Goal: Transaction & Acquisition: Obtain resource

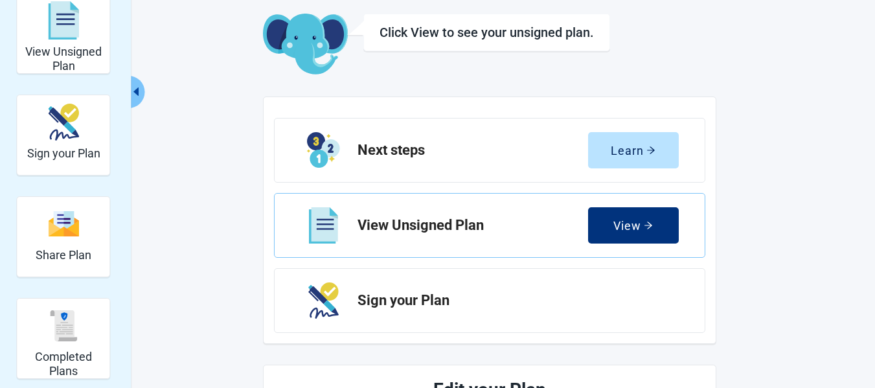
scroll to position [130, 0]
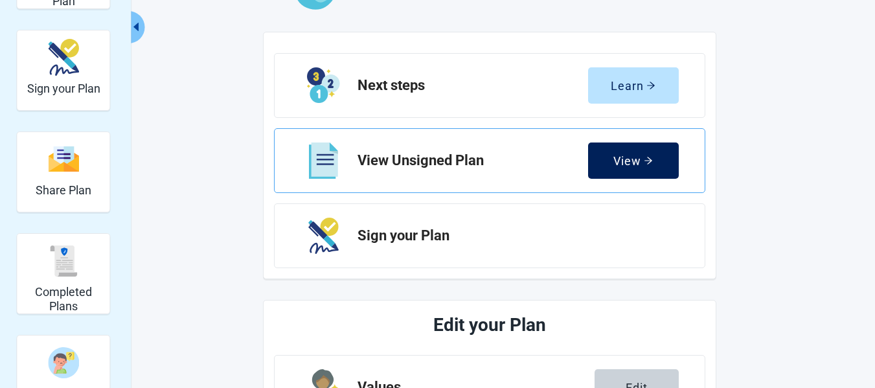
click at [641, 161] on div "View" at bounding box center [633, 160] width 40 height 13
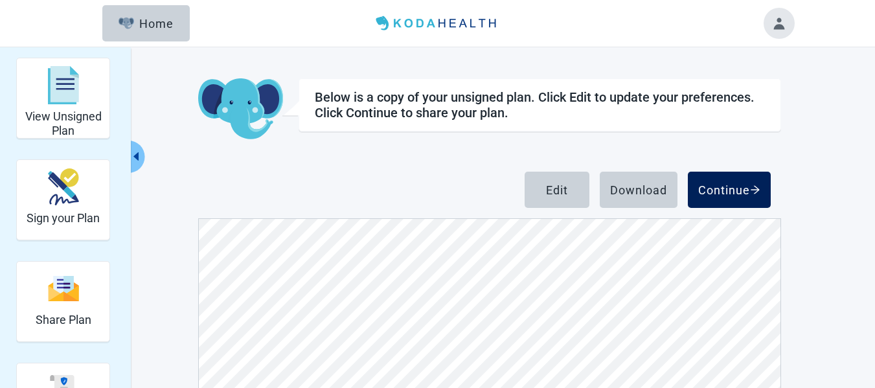
click at [727, 185] on div "Continue" at bounding box center [729, 189] width 62 height 13
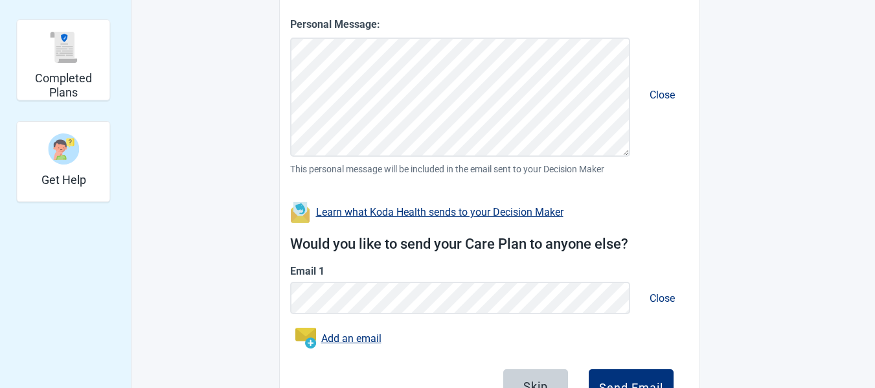
scroll to position [408, 0]
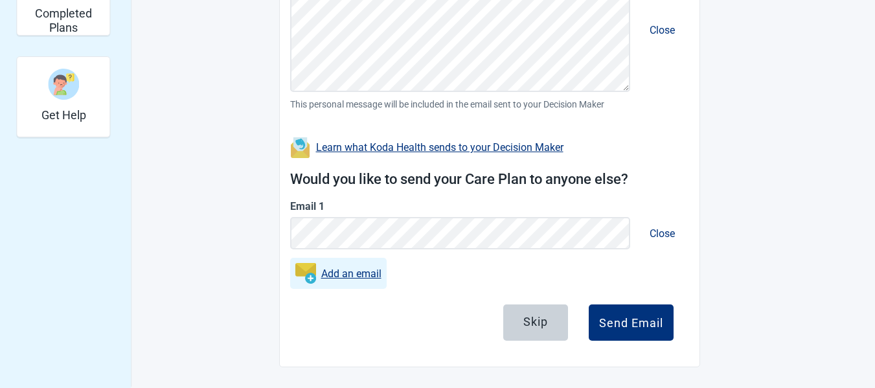
click at [339, 272] on link "Add an email" at bounding box center [351, 274] width 60 height 16
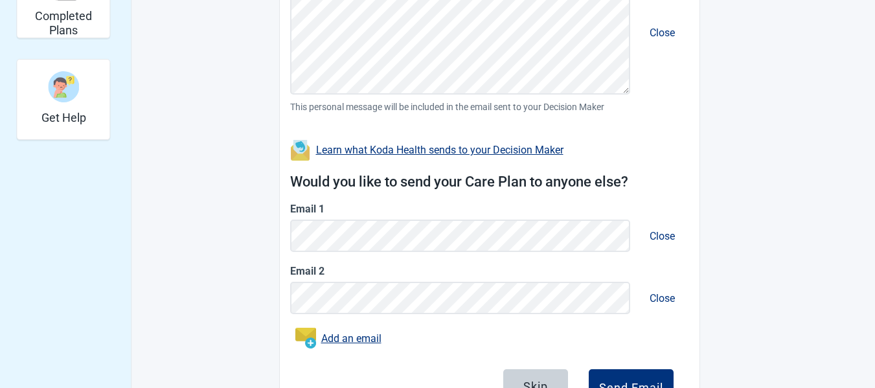
scroll to position [470, 0]
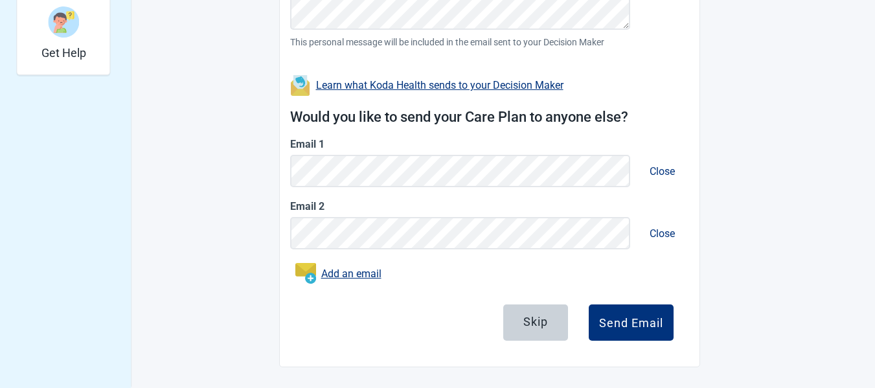
click at [658, 234] on button "Close" at bounding box center [662, 233] width 46 height 37
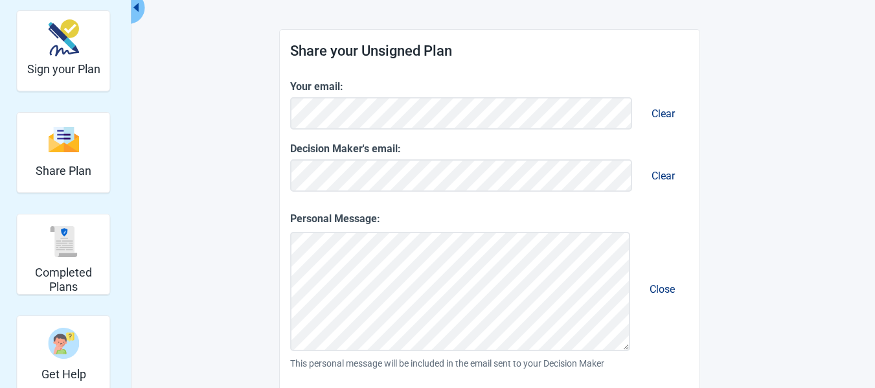
scroll to position [0, 0]
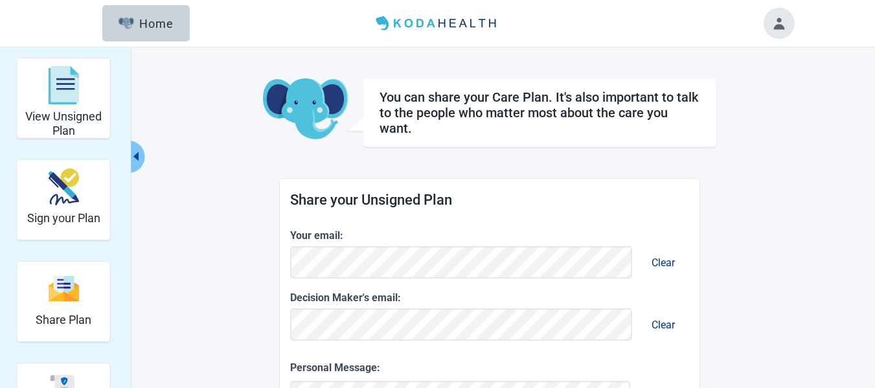
click at [137, 156] on icon "caret-left" at bounding box center [135, 156] width 5 height 8
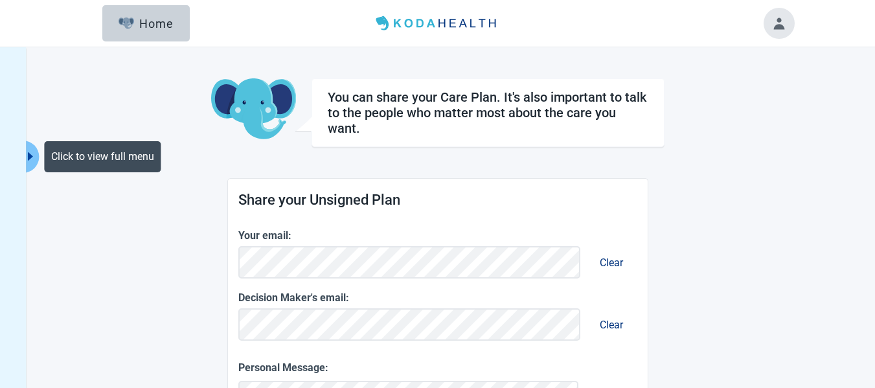
click at [137, 156] on div "Click to view full menu" at bounding box center [103, 156] width 117 height 31
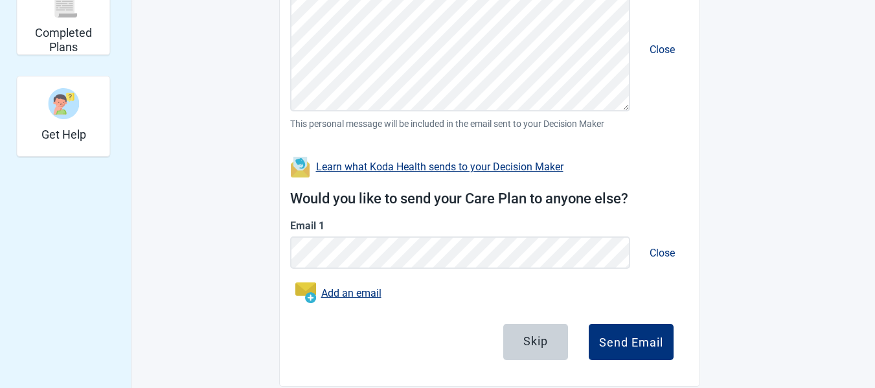
scroll to position [408, 0]
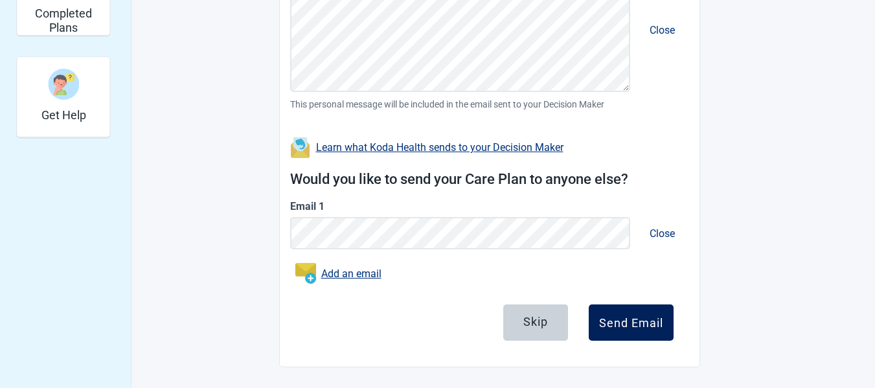
click at [622, 324] on div "Send Email" at bounding box center [631, 322] width 64 height 13
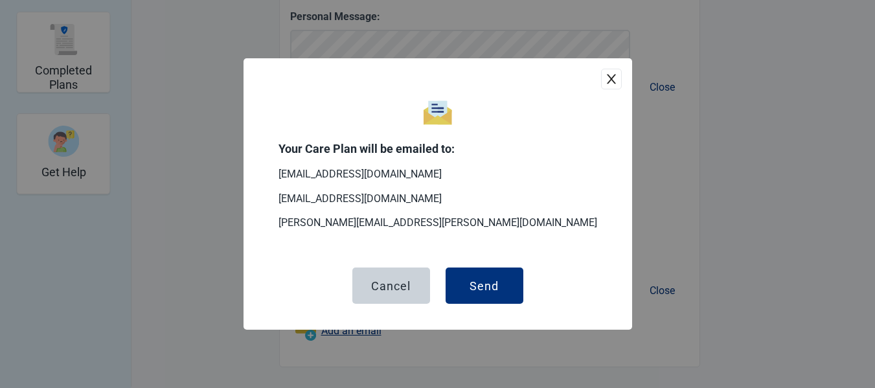
scroll to position [351, 0]
click at [386, 283] on div "Cancel" at bounding box center [391, 285] width 40 height 13
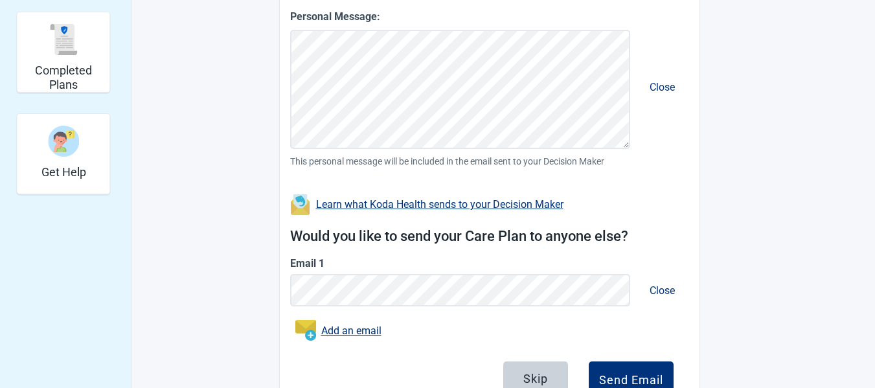
scroll to position [408, 0]
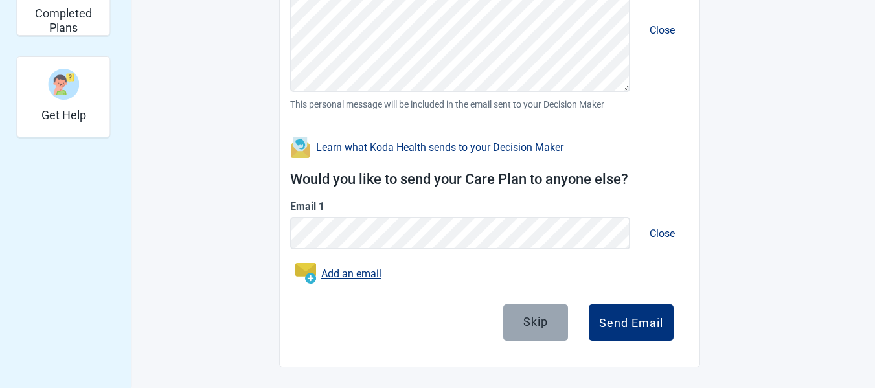
click at [533, 323] on div "Skip" at bounding box center [535, 321] width 25 height 13
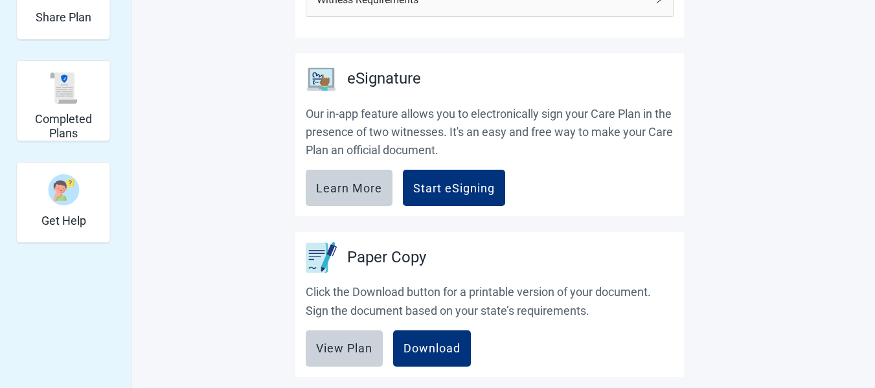
scroll to position [173, 0]
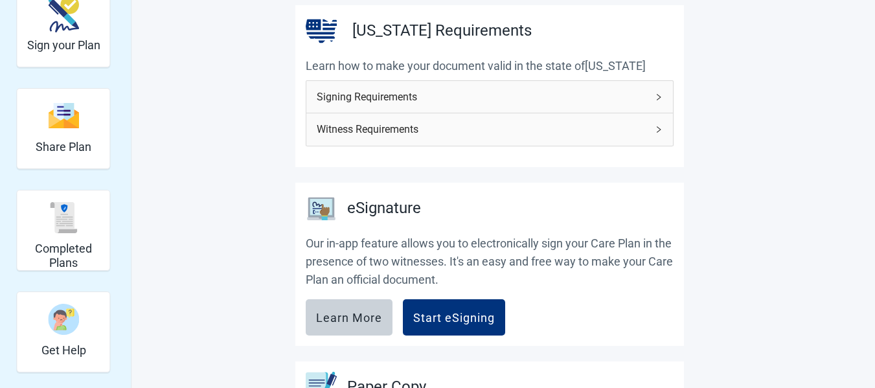
click at [659, 97] on icon "right" at bounding box center [659, 97] width 8 height 8
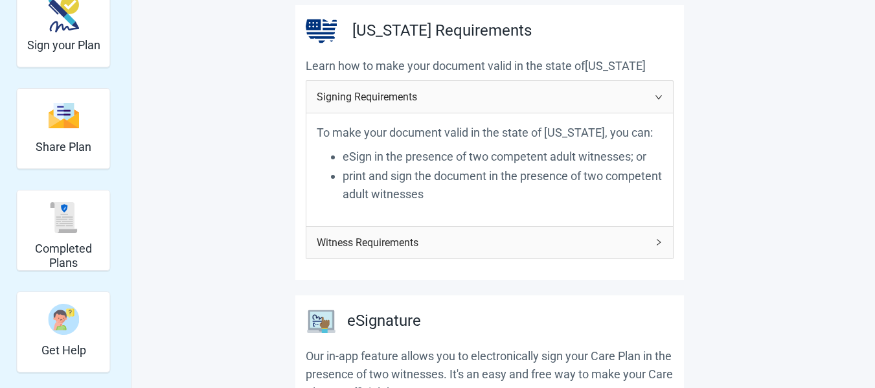
click at [662, 242] on icon "right" at bounding box center [659, 242] width 8 height 8
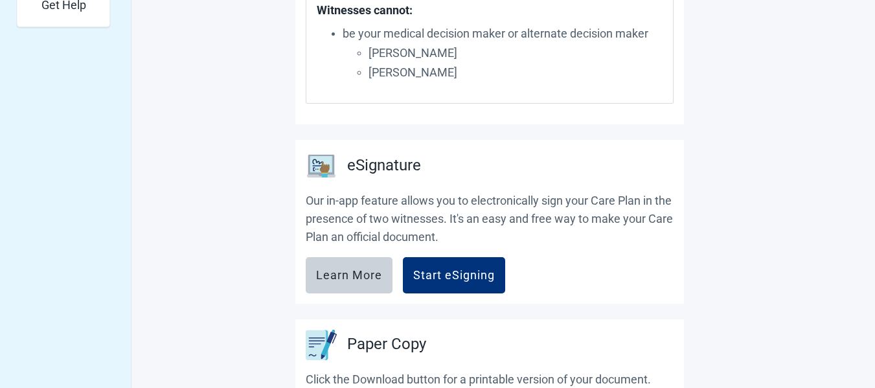
scroll to position [648, 0]
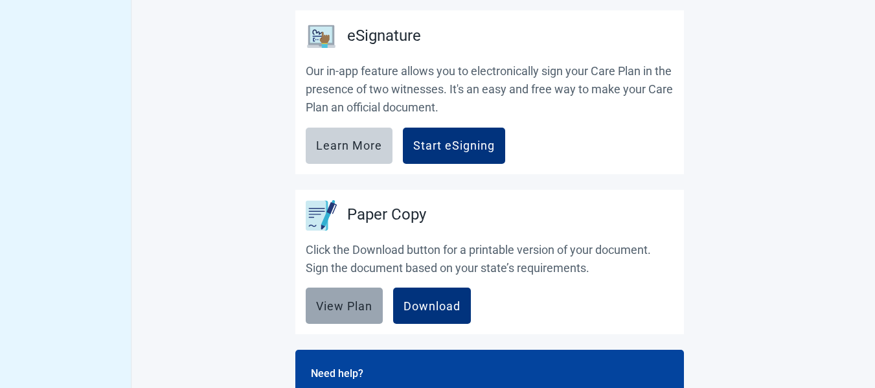
click at [343, 302] on div "View Plan" at bounding box center [344, 305] width 56 height 13
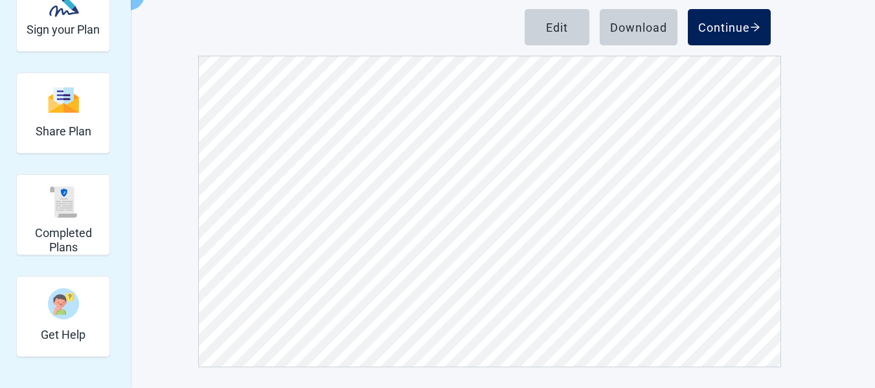
click at [709, 25] on div "Continue" at bounding box center [729, 27] width 62 height 13
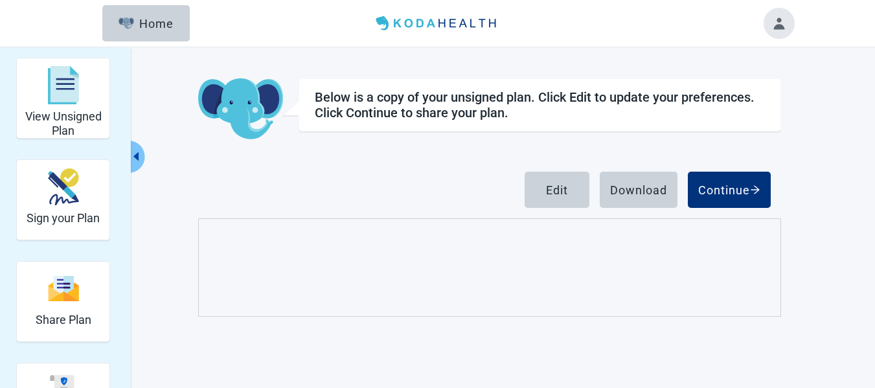
scroll to position [47, 0]
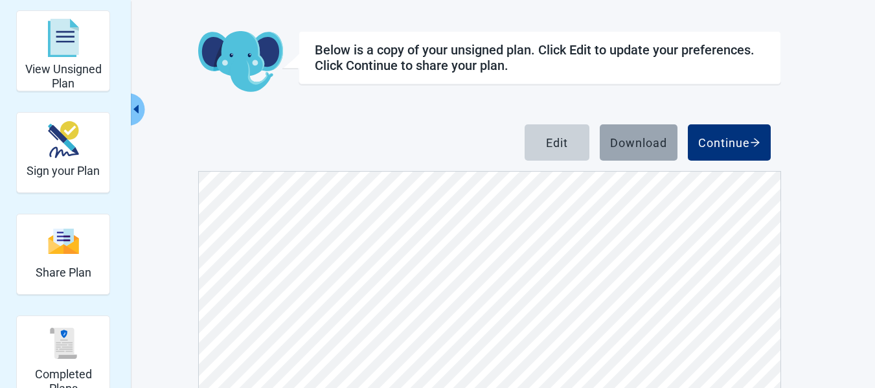
click at [635, 138] on div "Download" at bounding box center [638, 142] width 57 height 13
click at [813, 32] on div "View Unsigned Plan Sign your Plan Share Plan Completed Plans Get Help Below is …" at bounding box center [437, 251] width 875 height 503
click at [641, 139] on div "Download" at bounding box center [638, 142] width 57 height 13
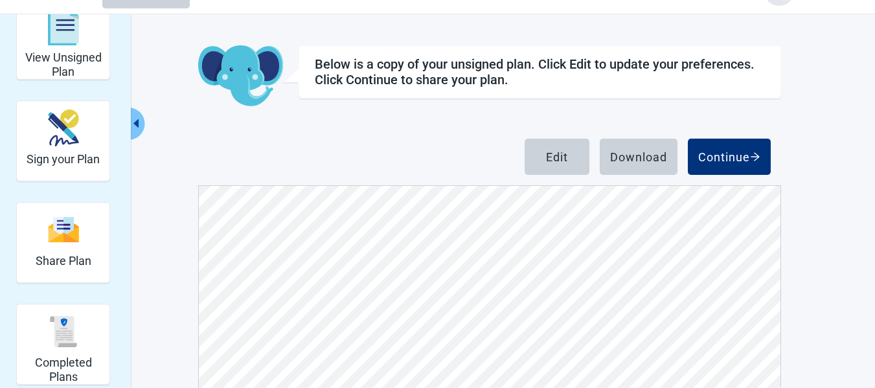
scroll to position [0, 0]
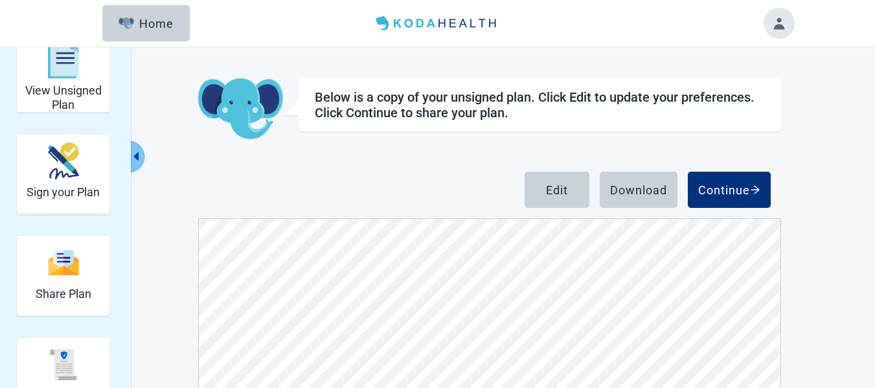
click at [787, 19] on button "Toggle account menu" at bounding box center [779, 23] width 31 height 31
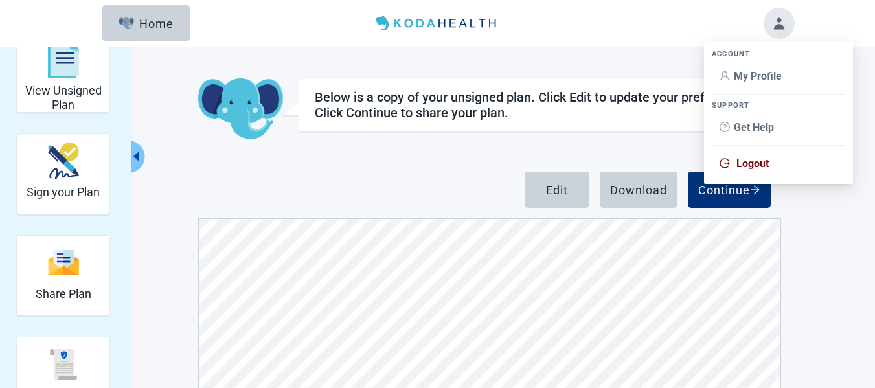
click at [782, 24] on button "Toggle account menu" at bounding box center [779, 23] width 31 height 31
